Goal: Find specific page/section: Find specific page/section

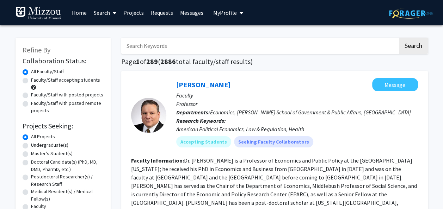
click at [174, 45] on input "Search Keywords" at bounding box center [259, 46] width 277 height 16
type input "[PERSON_NAME]"
click at [399, 38] on button "Search" at bounding box center [413, 46] width 29 height 16
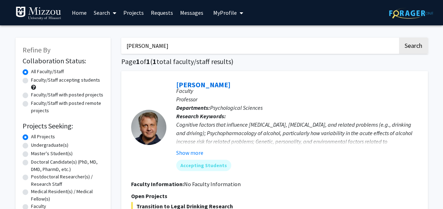
click at [237, 11] on span "My profile dropdown to access profile and logout" at bounding box center [240, 13] width 6 height 25
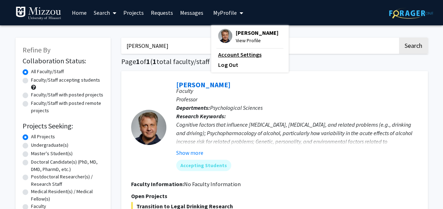
click at [232, 52] on link "Account Settings" at bounding box center [249, 54] width 63 height 8
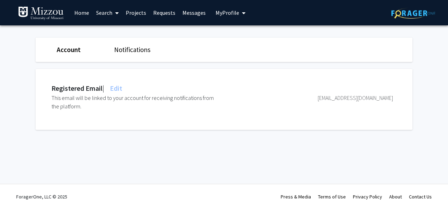
click at [234, 18] on button "My Profile" at bounding box center [231, 12] width 34 height 25
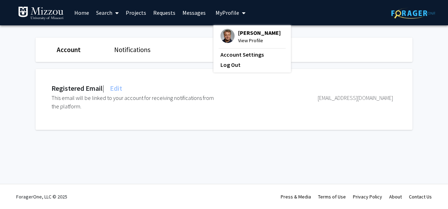
click at [234, 32] on div "[PERSON_NAME] View Profile" at bounding box center [251, 37] width 60 height 16
